Goal: Task Accomplishment & Management: Use online tool/utility

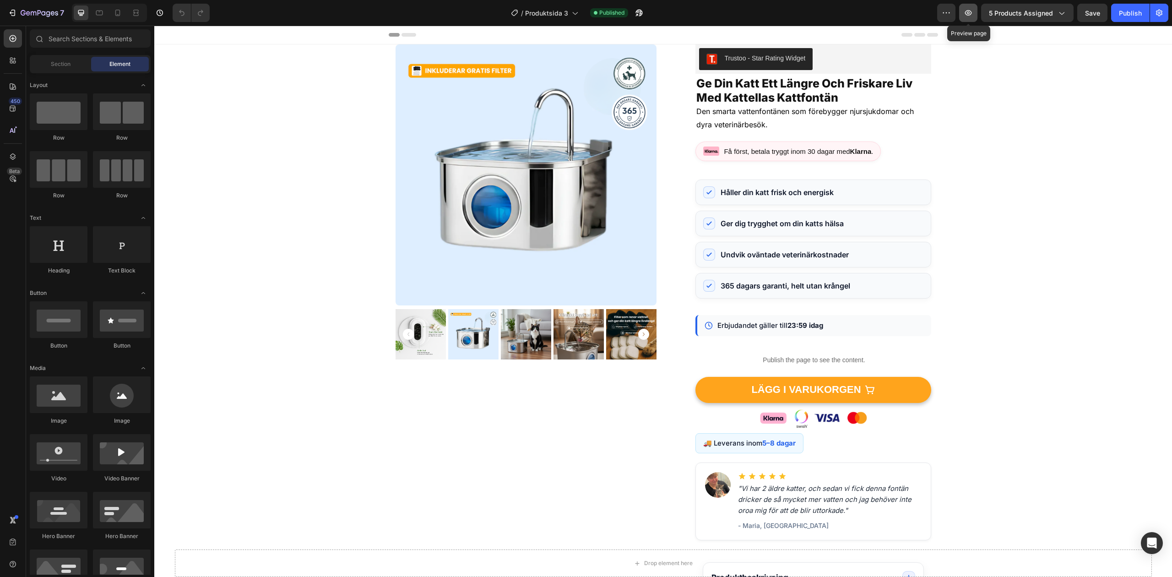
click at [963, 11] on icon "button" at bounding box center [967, 12] width 9 height 9
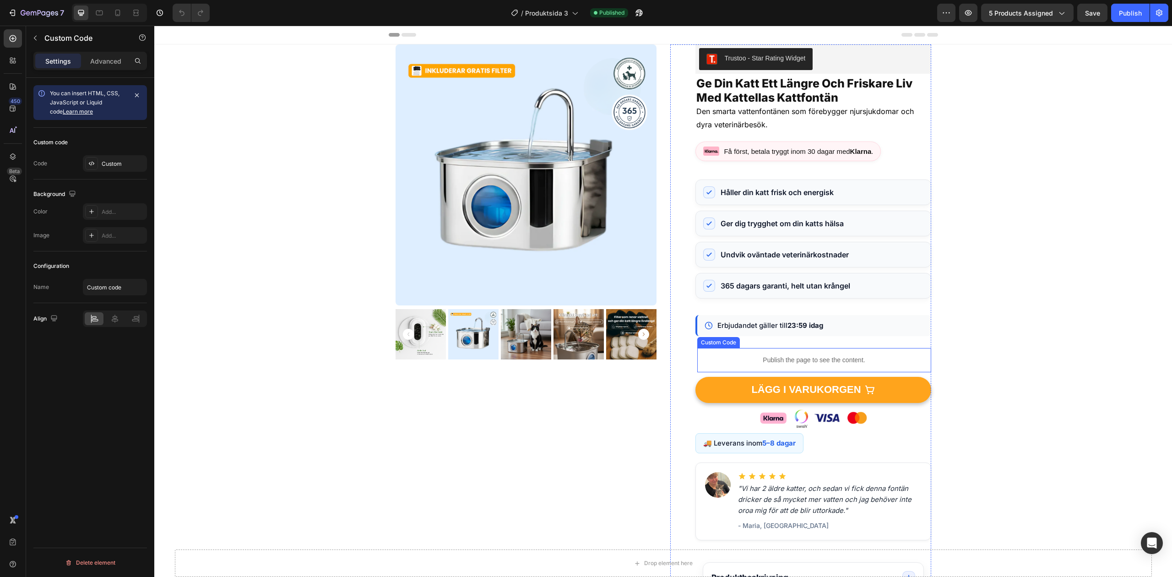
click at [793, 362] on p "Publish the page to see the content." at bounding box center [814, 360] width 234 height 10
click at [774, 340] on icon at bounding box center [777, 339] width 6 height 6
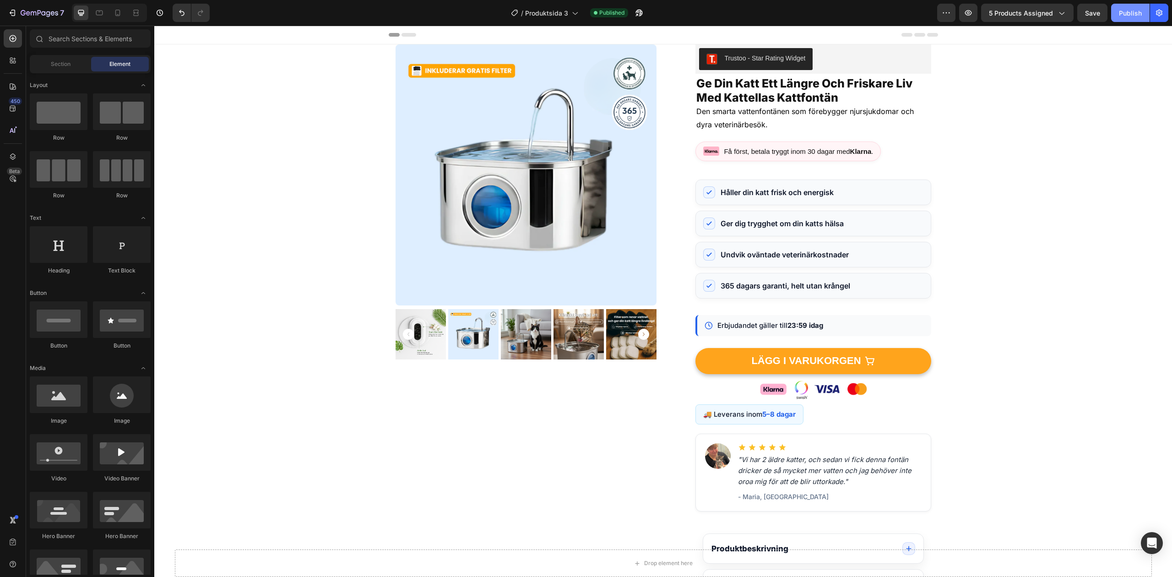
click at [1123, 14] on div "Publish" at bounding box center [1130, 13] width 23 height 10
click at [16, 16] on icon "button" at bounding box center [12, 12] width 9 height 9
